Goal: Obtain resource: Download file/media

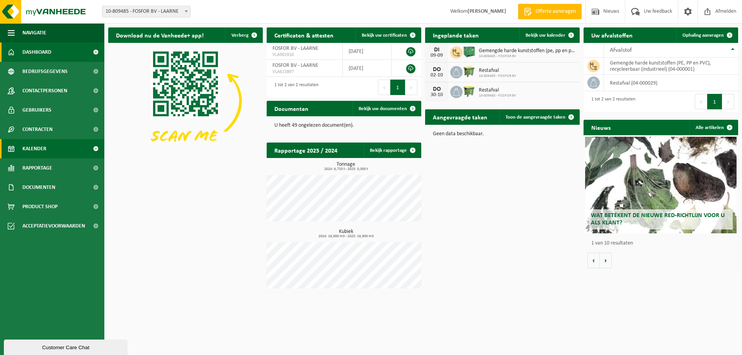
click at [43, 141] on span "Kalender" at bounding box center [34, 148] width 24 height 19
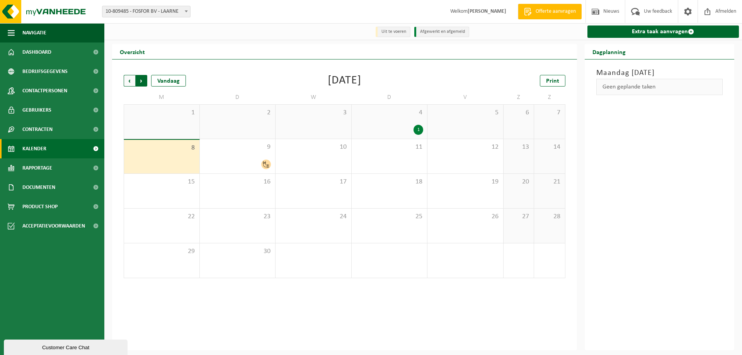
click at [133, 81] on span "Vorige" at bounding box center [130, 81] width 12 height 12
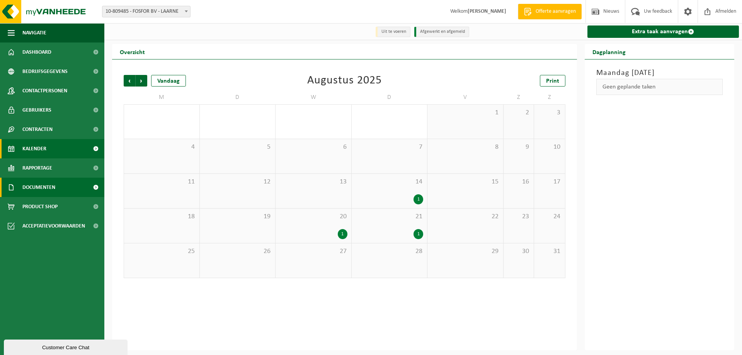
click at [55, 187] on span "Documenten" at bounding box center [38, 187] width 33 height 19
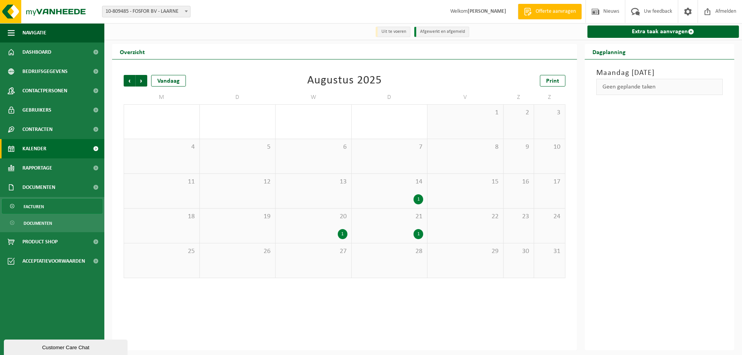
click at [46, 200] on link "Facturen" at bounding box center [52, 206] width 100 height 15
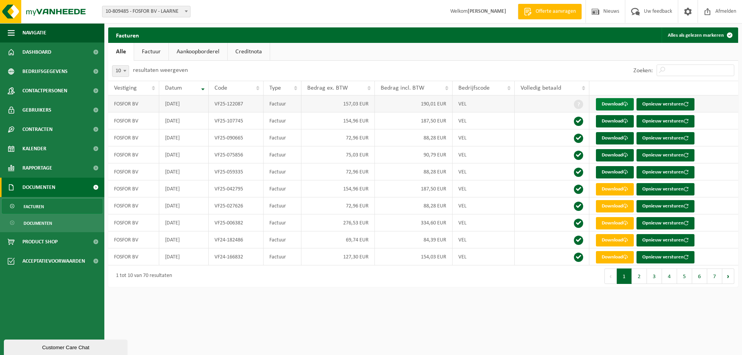
click at [622, 102] on link "Download" at bounding box center [615, 104] width 38 height 12
